Goal: Transaction & Acquisition: Purchase product/service

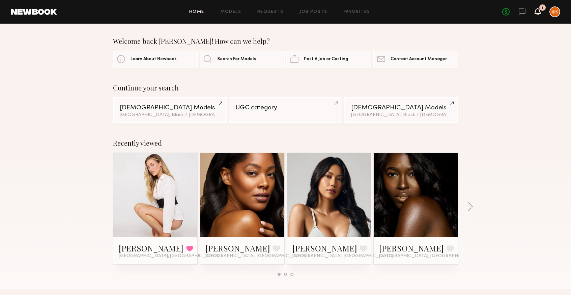
click at [536, 10] on icon at bounding box center [537, 11] width 5 height 5
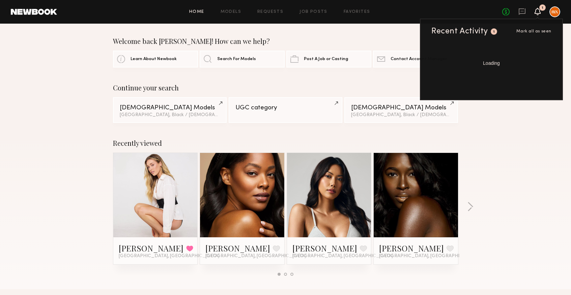
click at [534, 29] on span "Mark all as seen" at bounding box center [534, 31] width 35 height 4
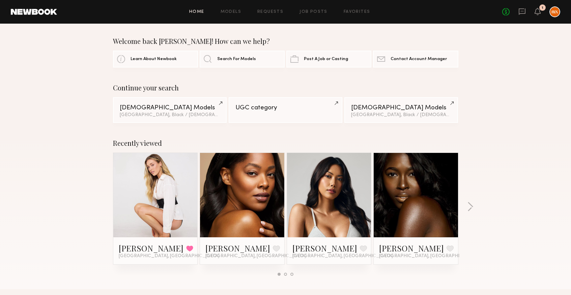
click at [535, 11] on div "No fees up to $5,000 1" at bounding box center [531, 11] width 58 height 11
click at [537, 12] on icon at bounding box center [537, 11] width 5 height 5
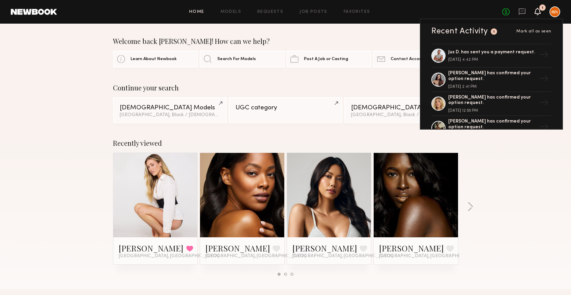
click at [472, 58] on div "Jus D. has sent you a payment request. [DATE] 4:42 PM" at bounding box center [492, 56] width 88 height 12
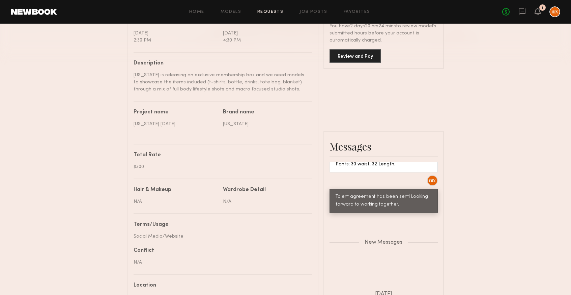
scroll to position [859, 0]
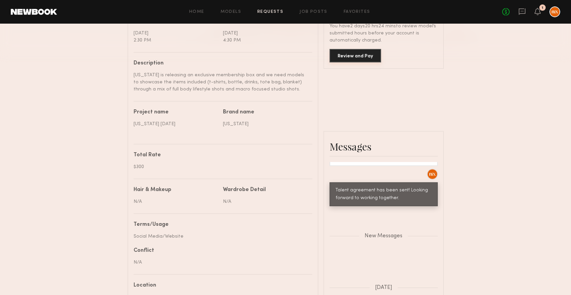
click at [352, 57] on button "Review and Pay" at bounding box center [356, 55] width 52 height 13
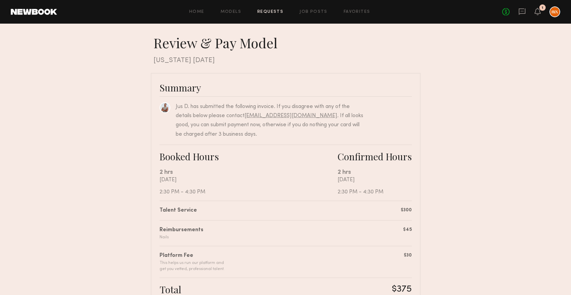
scroll to position [162, 0]
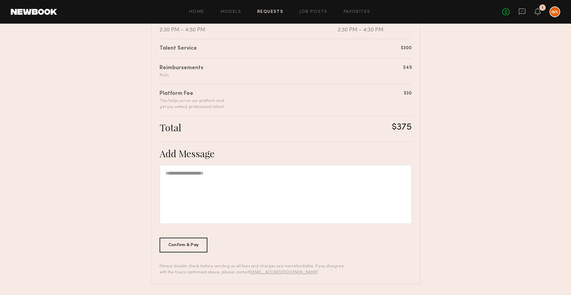
click at [163, 248] on div "Confirm & Pay" at bounding box center [184, 245] width 48 height 15
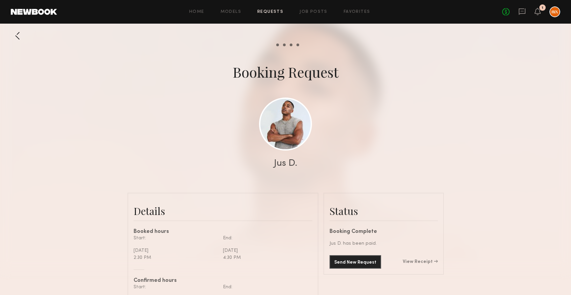
scroll to position [808, 0]
click at [543, 11] on div "No fees up to $5,000 1" at bounding box center [531, 11] width 58 height 11
click at [541, 11] on div "No fees up to $5,000 1" at bounding box center [531, 11] width 58 height 11
click at [539, 13] on icon at bounding box center [537, 11] width 5 height 5
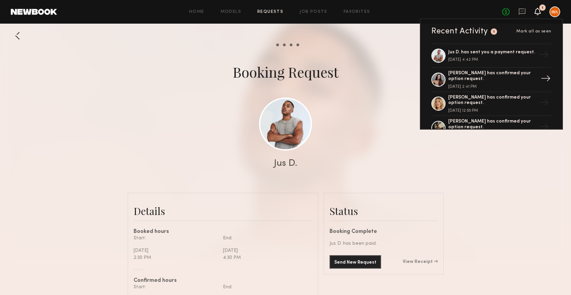
click at [488, 81] on div "[PERSON_NAME] has confirmed your option request." at bounding box center [492, 76] width 88 height 11
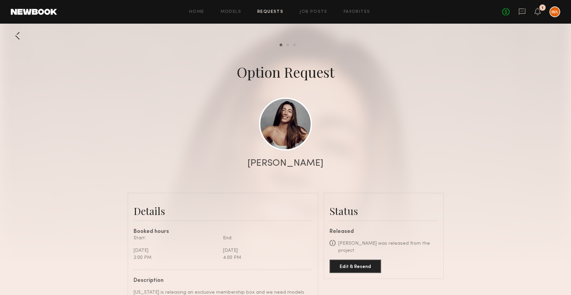
scroll to position [239, 0]
click at [271, 9] on div "Home Models Requests Job Posts Favorites Sign Out No fees up to $5,000 1" at bounding box center [308, 11] width 503 height 11
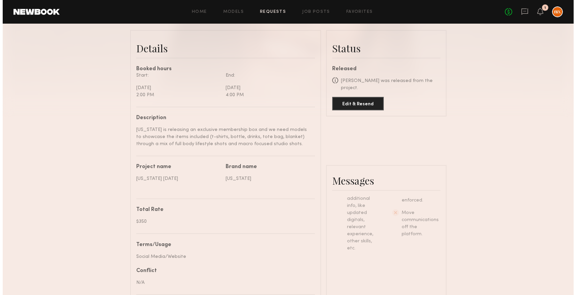
scroll to position [0, 0]
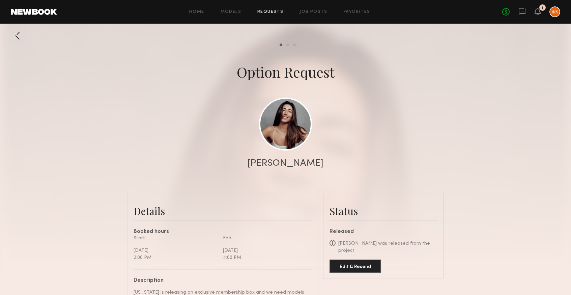
click at [265, 12] on link "Requests" at bounding box center [270, 12] width 26 height 4
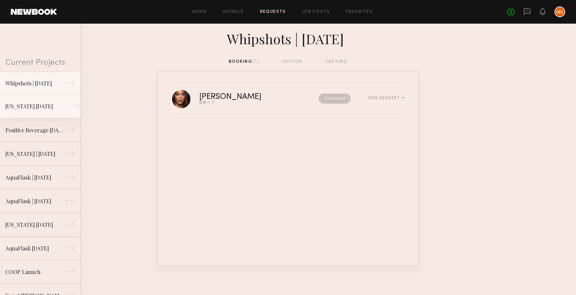
click at [23, 104] on div "[US_STATE] [DATE]" at bounding box center [34, 106] width 59 height 8
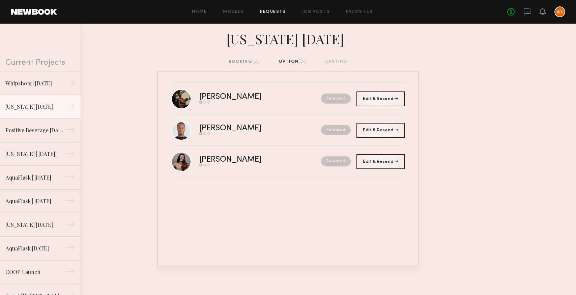
click at [255, 58] on div "booking (2)" at bounding box center [245, 61] width 32 height 7
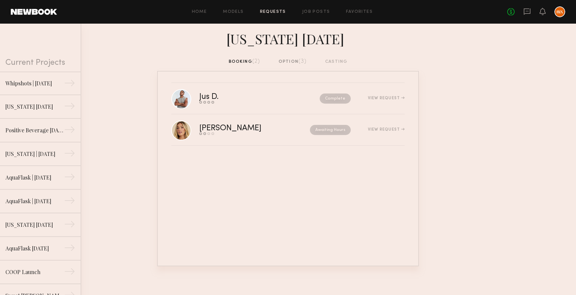
drag, startPoint x: 271, startPoint y: 164, endPoint x: 270, endPoint y: 172, distance: 7.9
click at [271, 166] on div "Jus D. Send request Model response Review hours worked Pay model Complete View …" at bounding box center [288, 168] width 262 height 195
